Goal: Information Seeking & Learning: Check status

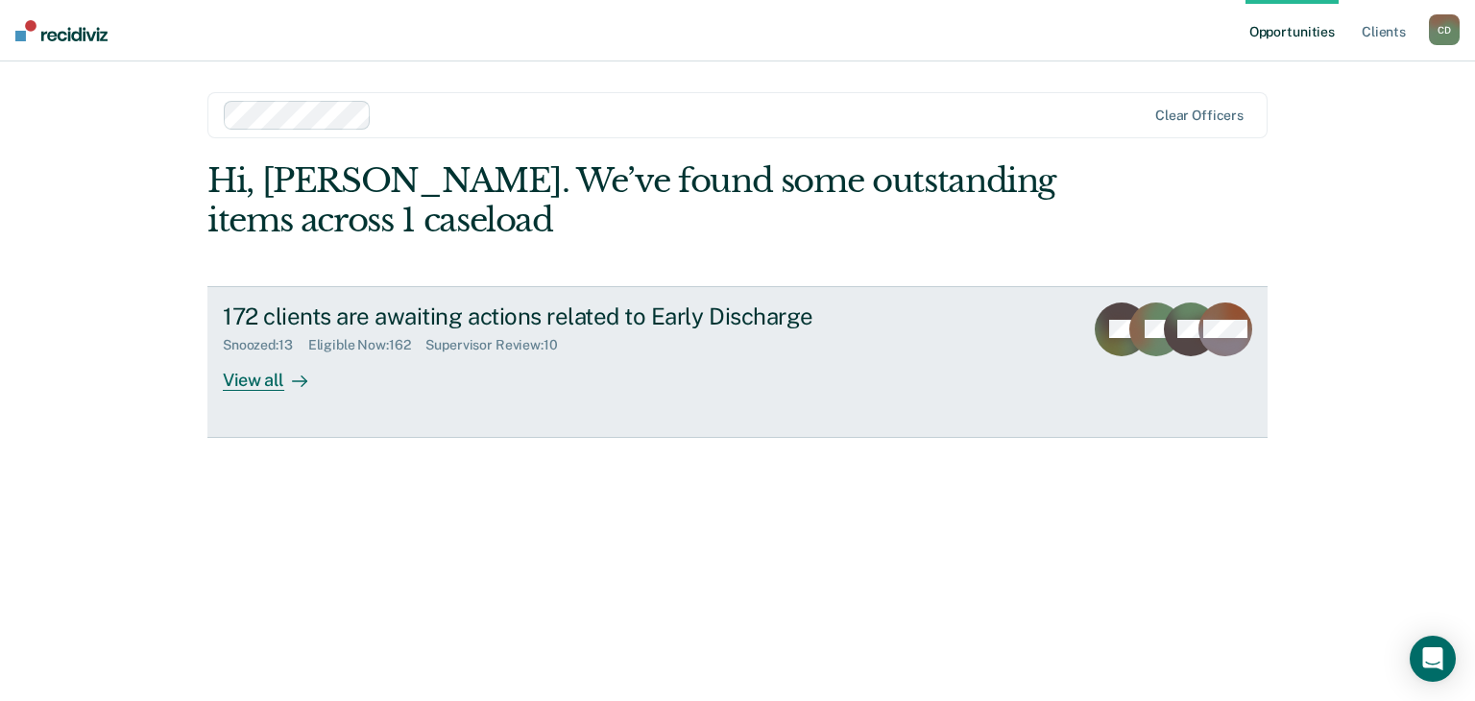
click at [250, 381] on div "View all" at bounding box center [277, 371] width 108 height 37
